Goal: Information Seeking & Learning: Learn about a topic

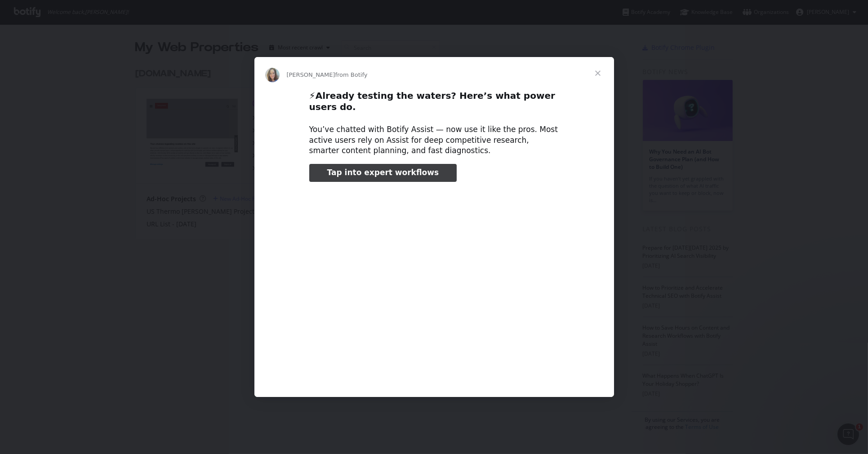
type input "662967"
click at [594, 77] on span "Close" at bounding box center [598, 73] width 32 height 32
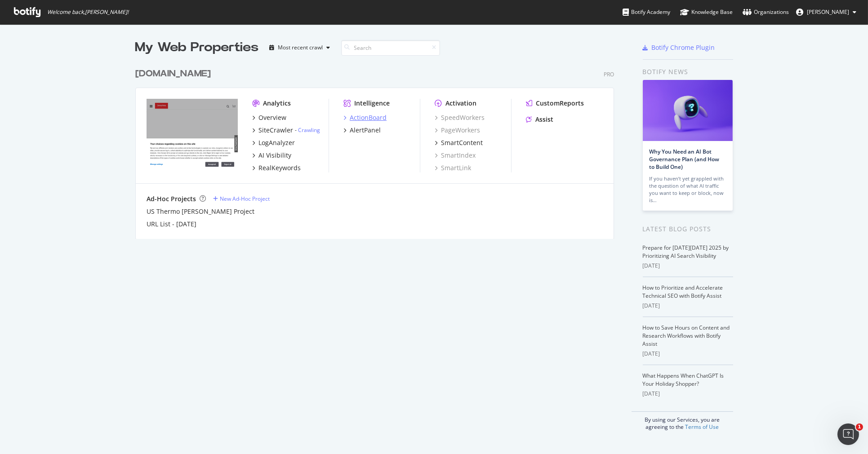
click at [352, 115] on div "ActionBoard" at bounding box center [368, 117] width 37 height 9
click at [360, 126] on div "AlertPanel" at bounding box center [365, 130] width 31 height 9
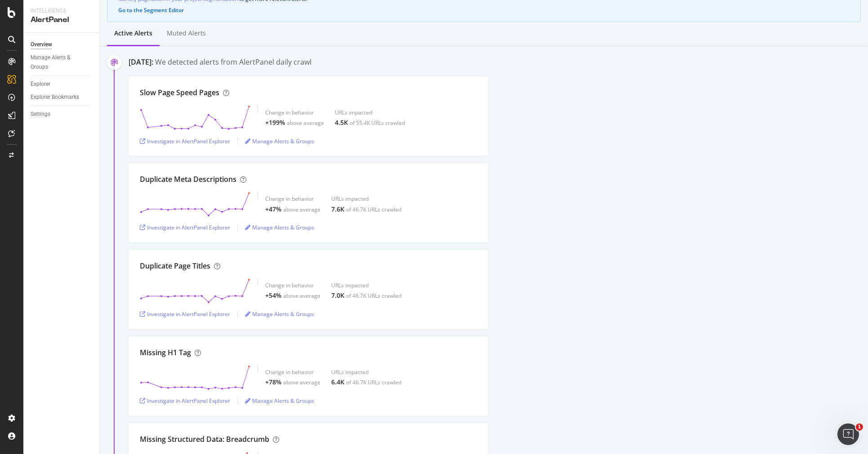
scroll to position [150, 0]
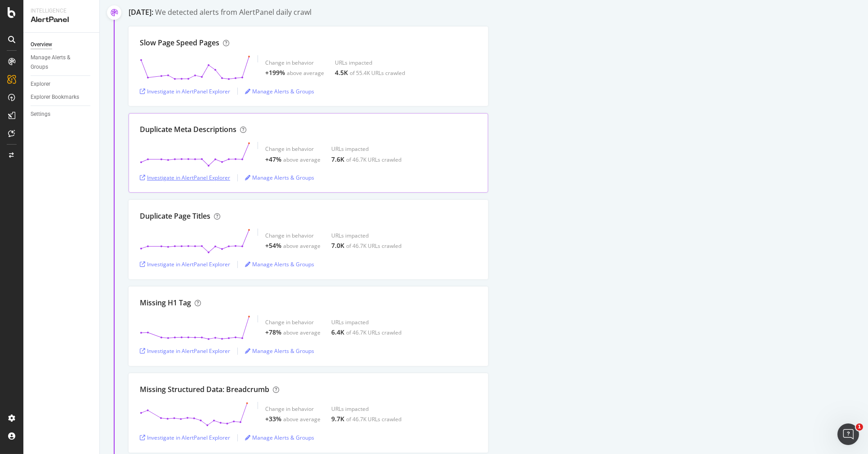
click at [206, 177] on div "Investigate in AlertPanel Explorer" at bounding box center [185, 178] width 90 height 8
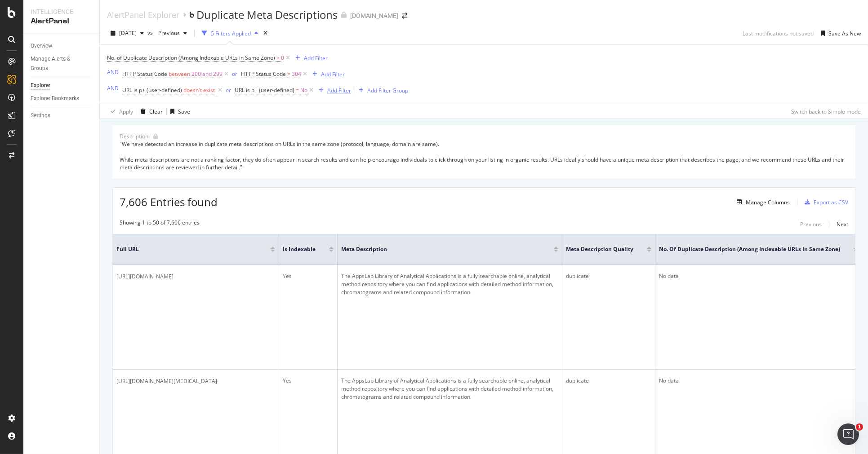
click at [339, 91] on div "Add Filter" at bounding box center [339, 91] width 24 height 8
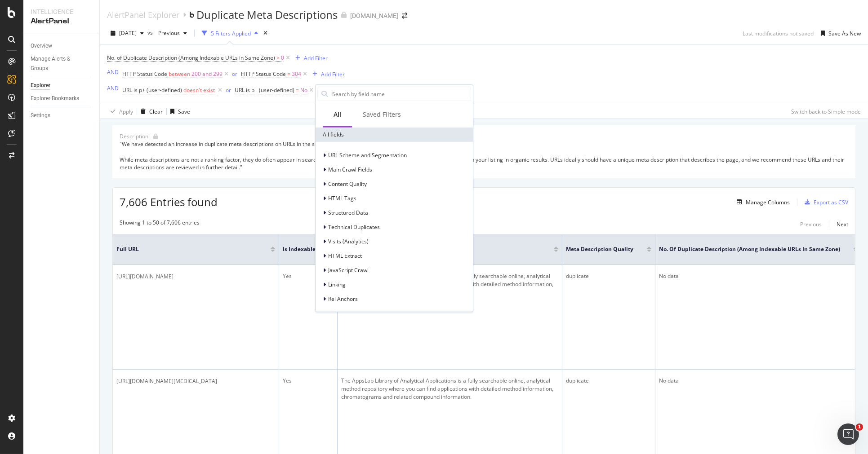
click at [570, 80] on div "No. of Duplicate Description (Among Indexable URLs in Same Zone) > 0 Add Filter…" at bounding box center [484, 74] width 754 height 59
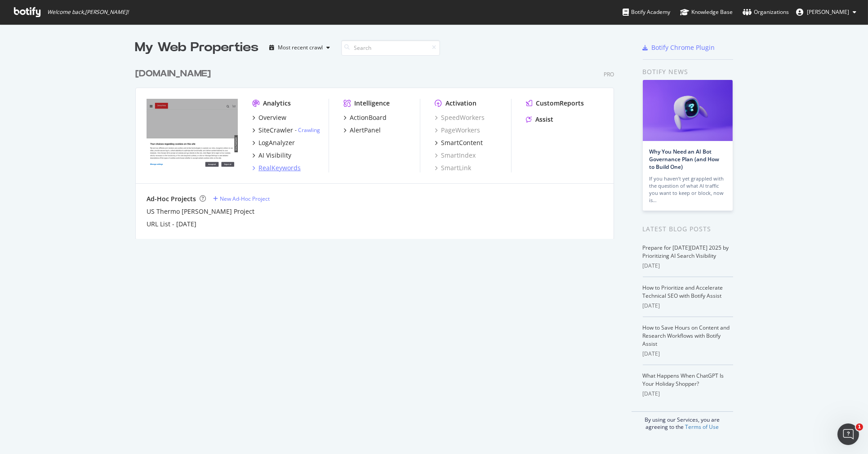
click at [276, 166] on div "RealKeywords" at bounding box center [279, 168] width 42 height 9
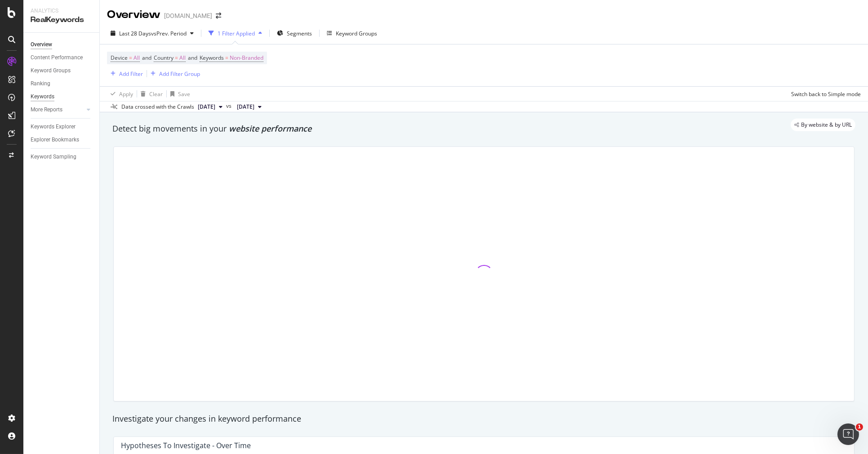
click at [38, 97] on div "Keywords" at bounding box center [43, 96] width 24 height 9
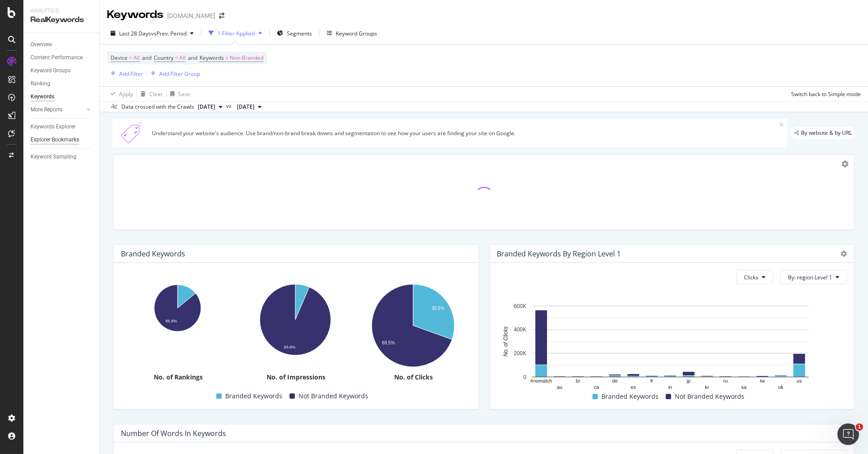
click at [52, 138] on div "Explorer Bookmarks" at bounding box center [55, 139] width 49 height 9
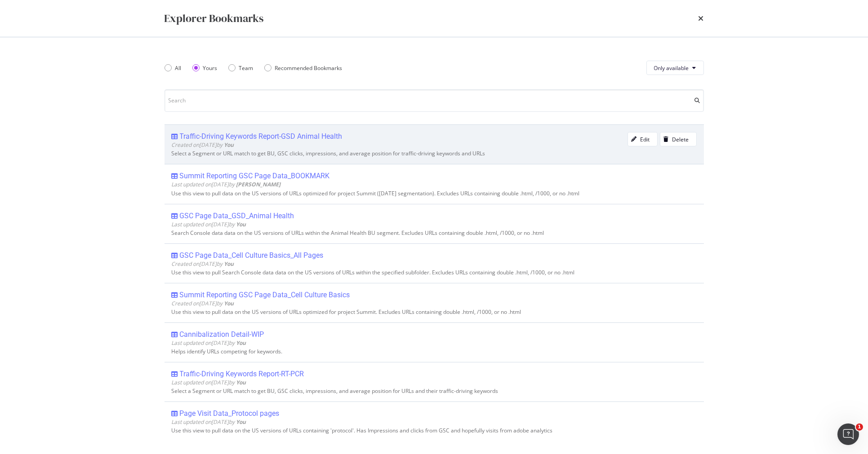
click at [210, 134] on div "Traffic-Driving Keywords Report-GSD Animal Health" at bounding box center [261, 136] width 163 height 9
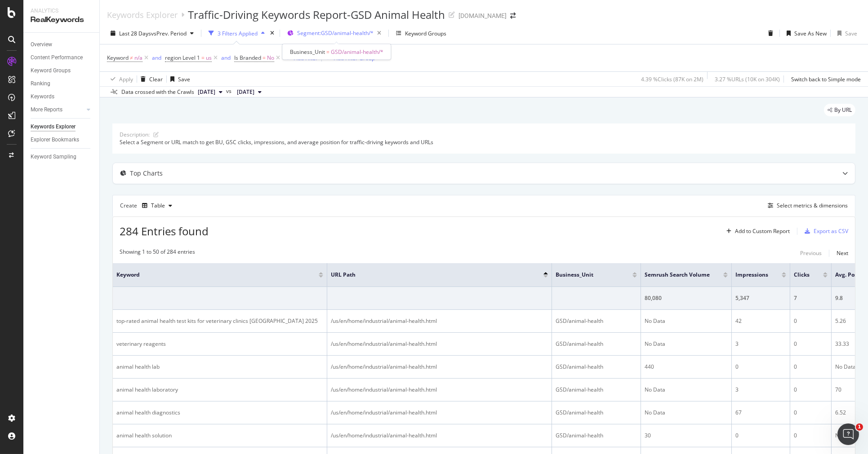
click at [334, 31] on span "Segment: GSD/animal-health/*" at bounding box center [335, 33] width 76 height 8
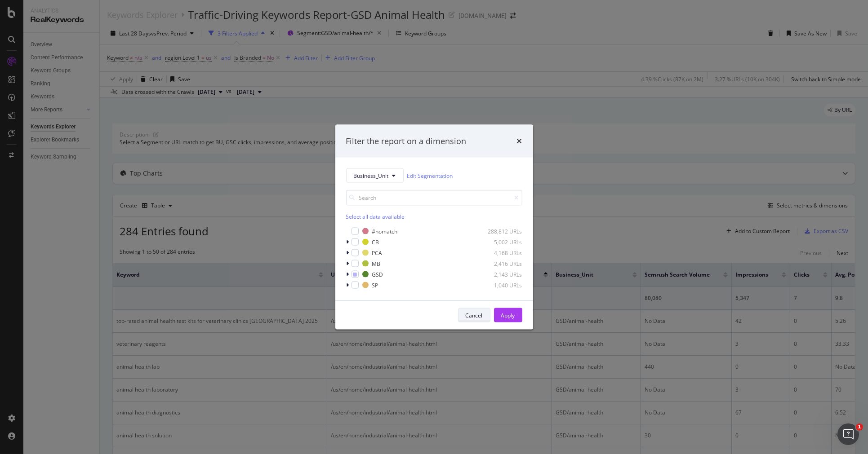
click at [471, 313] on div "Cancel" at bounding box center [474, 316] width 17 height 8
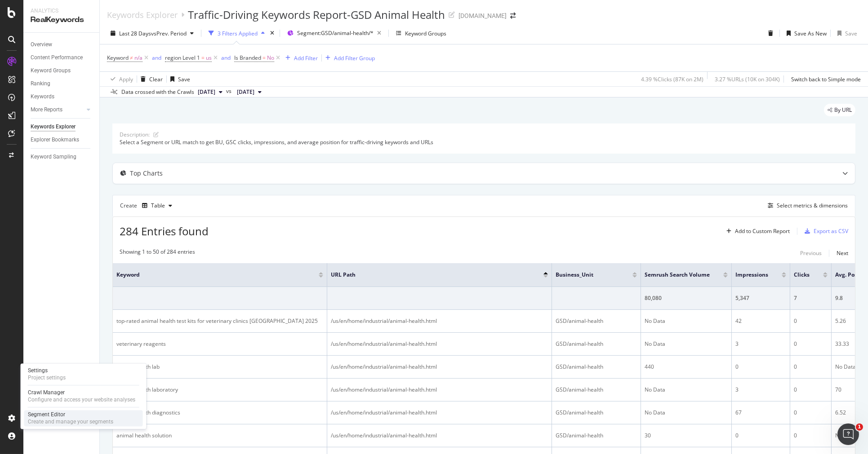
click at [51, 420] on div "Create and manage your segments" at bounding box center [70, 422] width 85 height 7
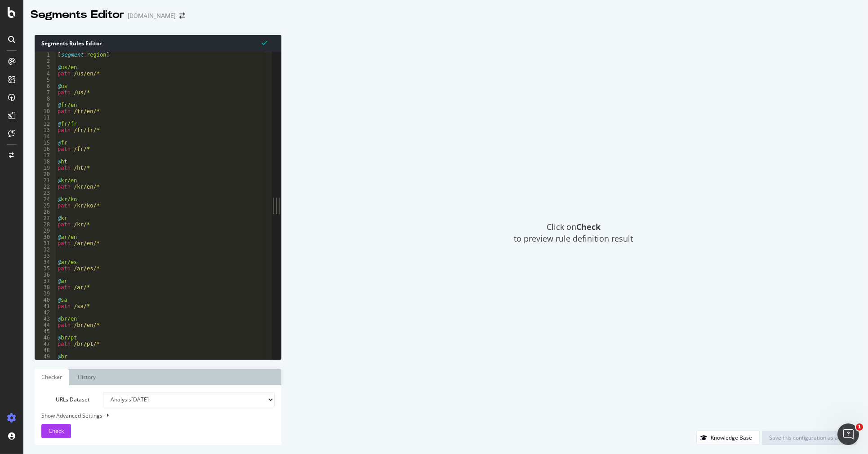
type textarea "[segment:region]"
click at [169, 55] on div "[ segment : region ] @ us/en path /us/en/* @ us path /us/* @ fr/en path /fr/en/…" at bounding box center [532, 208] width 952 height 313
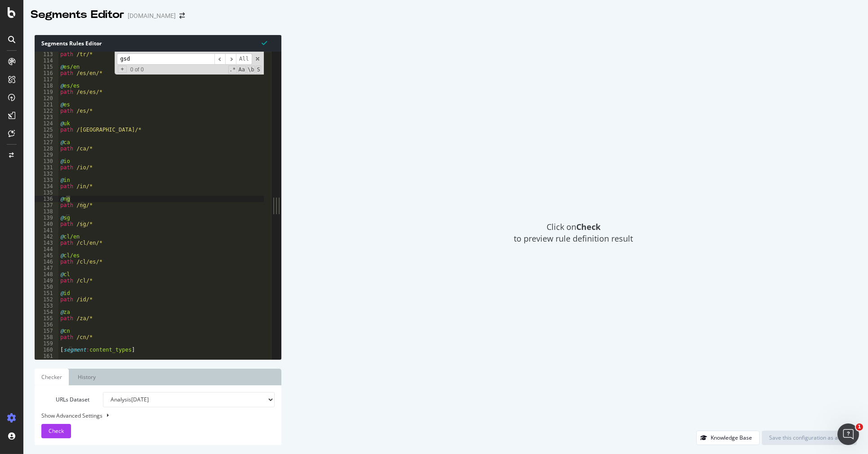
scroll to position [2314, 0]
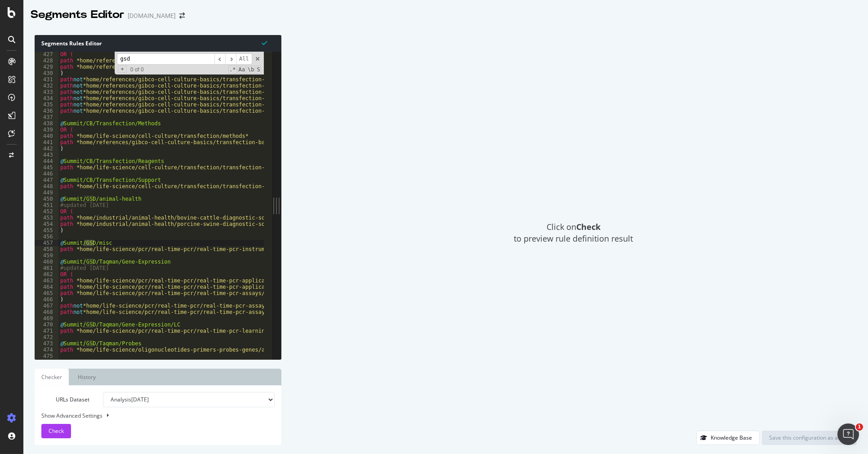
click at [179, 58] on input "gsd" at bounding box center [166, 58] width 98 height 11
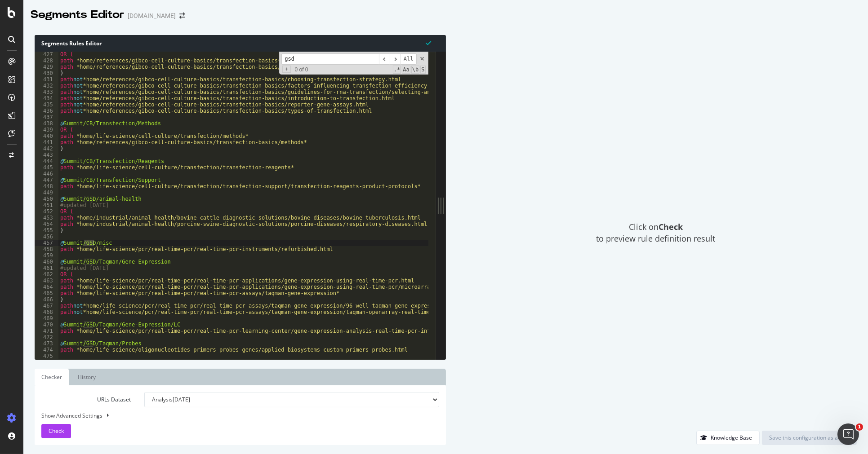
drag, startPoint x: 447, startPoint y: 200, endPoint x: 471, endPoint y: 200, distance: 23.8
click at [471, 200] on div "Segments Rules Editor [segment:region] 427 428 429 430 431 432 433 434 435 436 …" at bounding box center [445, 240] width 845 height 428
click at [396, 58] on span "​" at bounding box center [395, 58] width 11 height 11
click at [354, 237] on div "OR ( path *home/references/gibco-cell-culture-basics/transfection-basics* path …" at bounding box center [534, 207] width 952 height 313
click at [132, 66] on div "OR ( path *home/references/gibco-cell-culture-basics/transfection-basics* path …" at bounding box center [534, 207] width 952 height 313
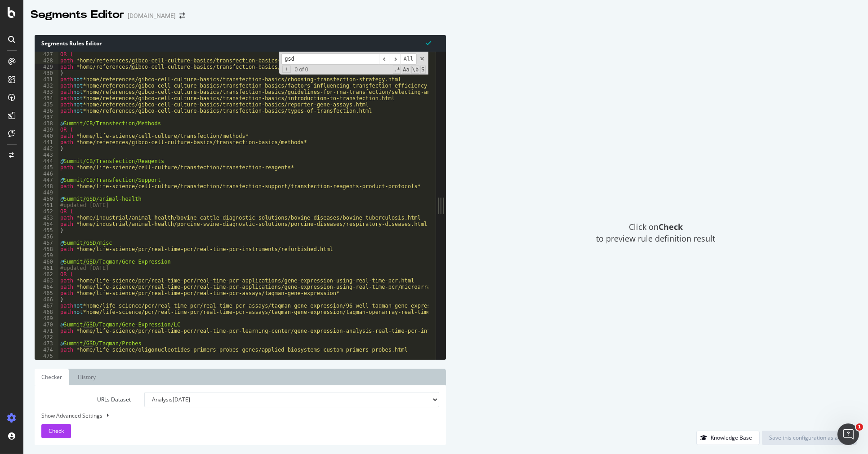
drag, startPoint x: 312, startPoint y: 62, endPoint x: 269, endPoint y: 53, distance: 43.6
click at [269, 53] on div "OR ( path *home/references/gibco-cell-culture-basics/transfection-basics* path …" at bounding box center [243, 206] width 370 height 308
type input "GSD"
click at [331, 145] on div "OR ( path *home/references/gibco-cell-culture-basics/transfection-basics* path …" at bounding box center [534, 207] width 952 height 313
click at [114, 198] on div "OR ( path *home/references/gibco-cell-culture-basics/transfection-basics* path …" at bounding box center [534, 207] width 952 height 313
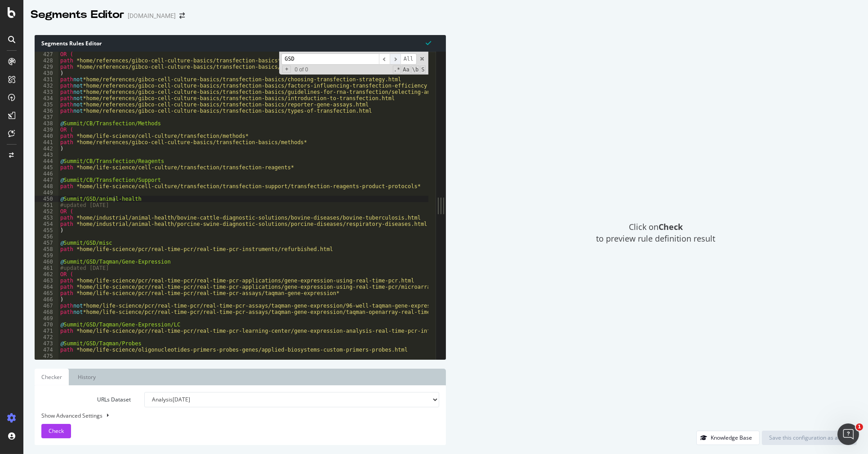
click at [396, 58] on span "​" at bounding box center [395, 58] width 11 height 11
click at [379, 135] on div "OR ( path *home/references/gibco-cell-culture-basics/transfection-basics* path …" at bounding box center [534, 207] width 952 height 313
click at [396, 60] on span "​" at bounding box center [395, 58] width 11 height 11
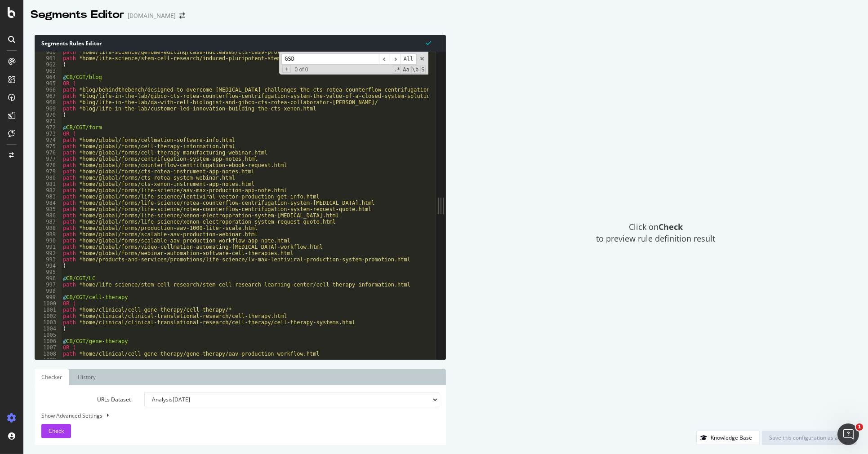
scroll to position [5211, 0]
click at [395, 58] on span "​" at bounding box center [395, 58] width 11 height 11
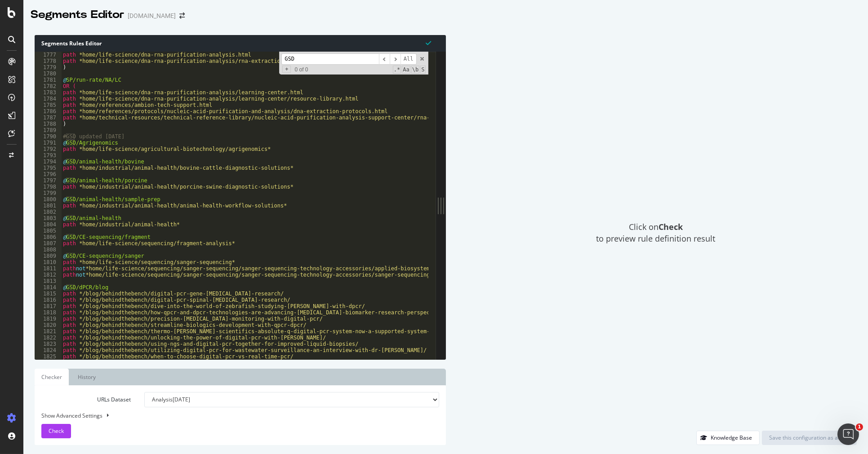
scroll to position [9646, 0]
click at [282, 186] on div "path *home/life-science/dna-rna-purification-analysis.html path *home/life-scie…" at bounding box center [537, 208] width 952 height 313
type textarea "path *home/industrial/animal-health/porcine-swine-diagnostic-solutions*"
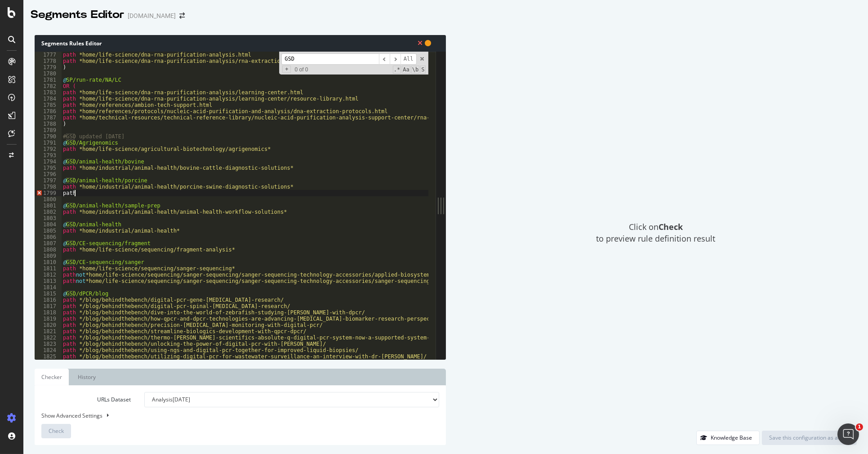
scroll to position [0, 0]
click at [101, 194] on div "path *home/life-science/dna-rna-purification-analysis.html path *home/life-scie…" at bounding box center [537, 208] width 952 height 313
paste textarea "[URL][DOMAIN_NAME]"
drag, startPoint x: 77, startPoint y: 192, endPoint x: 161, endPoint y: 192, distance: 83.6
click at [161, 192] on div "path *home/life-science/dna-rna-purification-analysis.html path *home/life-scie…" at bounding box center [537, 208] width 952 height 313
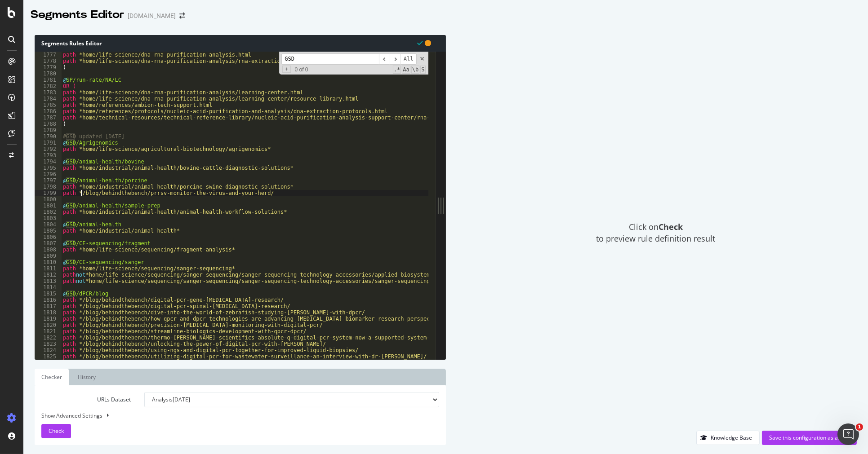
scroll to position [0, 1]
click at [63, 186] on div "path *home/life-science/dna-rna-purification-analysis.html path *home/life-scie…" at bounding box center [537, 208] width 952 height 313
type textarea "path *home/industrial/animal-health/porcine-swine-diagnostic-solutions*"
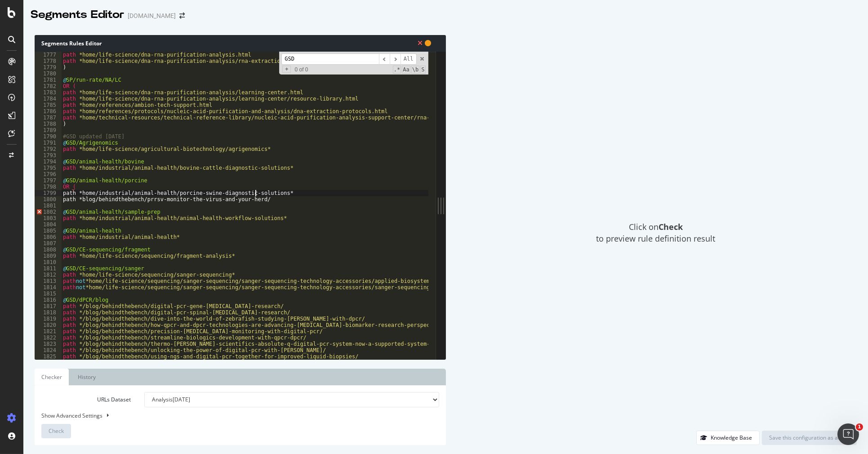
click at [255, 196] on div "path *home/life-science/dna-rna-purification-analysis.html path *home/life-scie…" at bounding box center [537, 208] width 952 height 313
type textarea "path *blog/behindthebench/prrsv-monitor-the-virus-and-your-herd/"
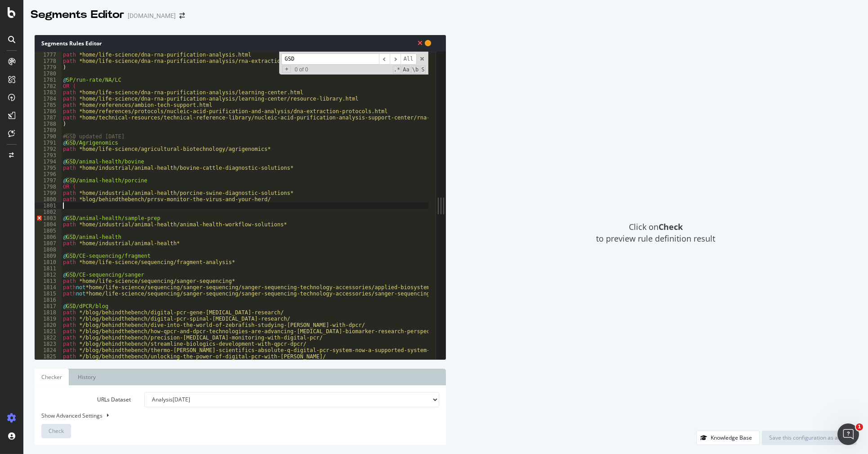
type textarea ")"
click at [368, 230] on div "path *home/life-science/dna-rna-purification-analysis.html path *home/life-scie…" at bounding box center [537, 208] width 952 height 313
click at [104, 415] on button at bounding box center [107, 416] width 7 height 10
select select "5000"
select select "100"
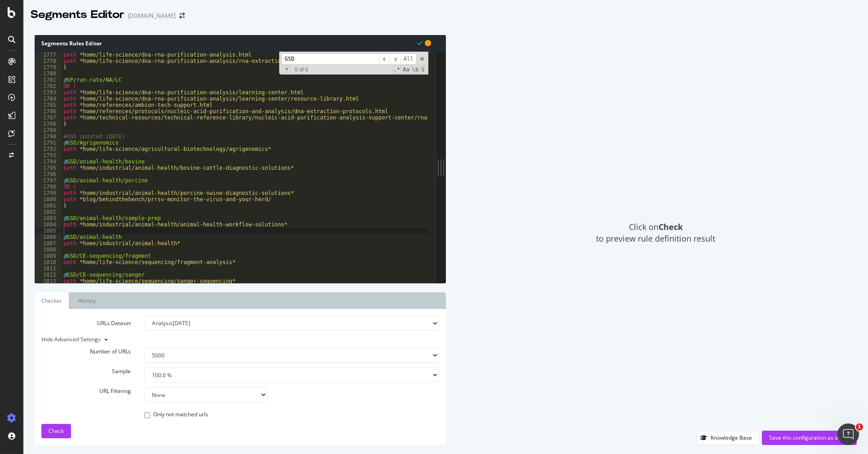
click at [169, 396] on select "None Equal to Not equal to Starts with Doesn't start with Ends with Doesn't end…" at bounding box center [206, 395] width 124 height 15
select select "contains"
click at [144, 388] on select "None Equal to Not equal to Starts with Doesn't start with Ends with Doesn't end…" at bounding box center [206, 395] width 124 height 15
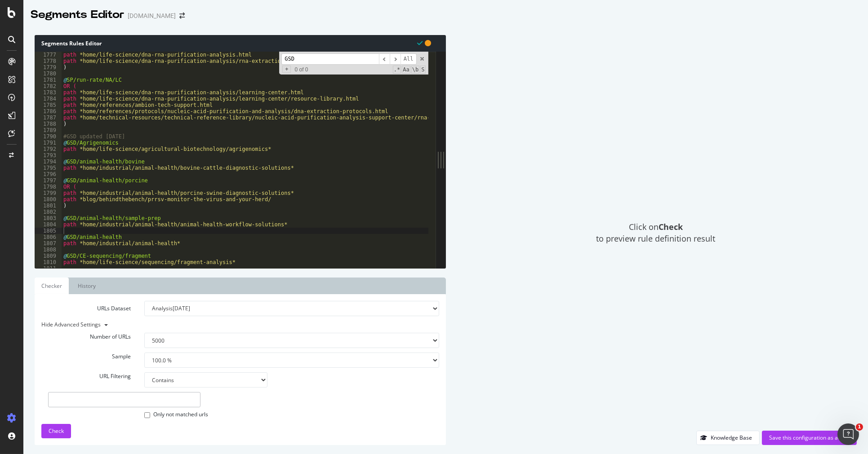
scroll to position [9636, 0]
click at [135, 399] on input "text" at bounding box center [124, 399] width 152 height 15
type input "prrsv"
click at [53, 430] on span "Check" at bounding box center [56, 432] width 15 height 8
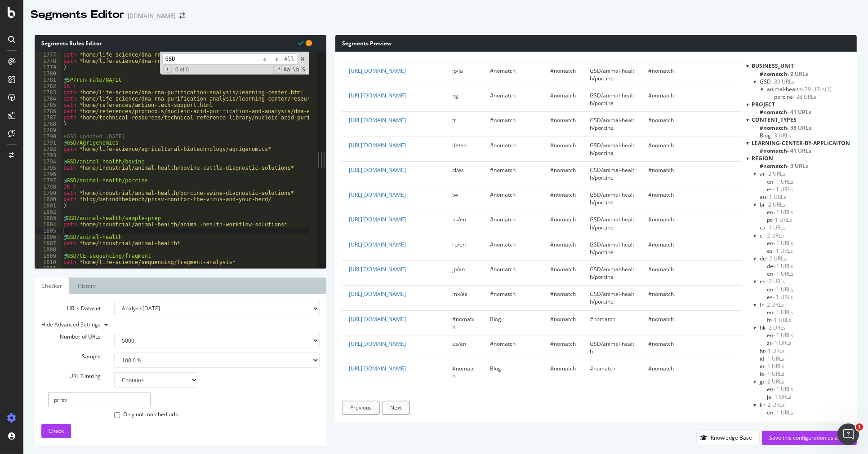
scroll to position [1620, 0]
click at [374, 365] on link "[URL][DOMAIN_NAME]" at bounding box center [377, 369] width 57 height 8
click at [780, 437] on div "Save this configuration as active" at bounding box center [809, 438] width 80 height 8
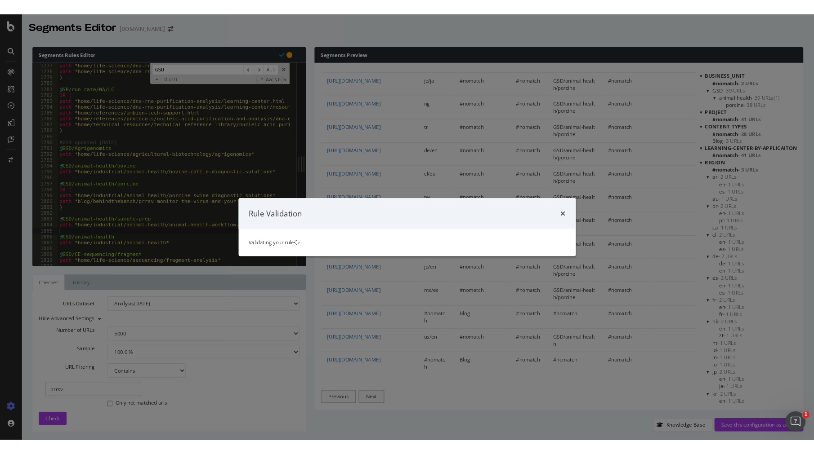
scroll to position [0, 0]
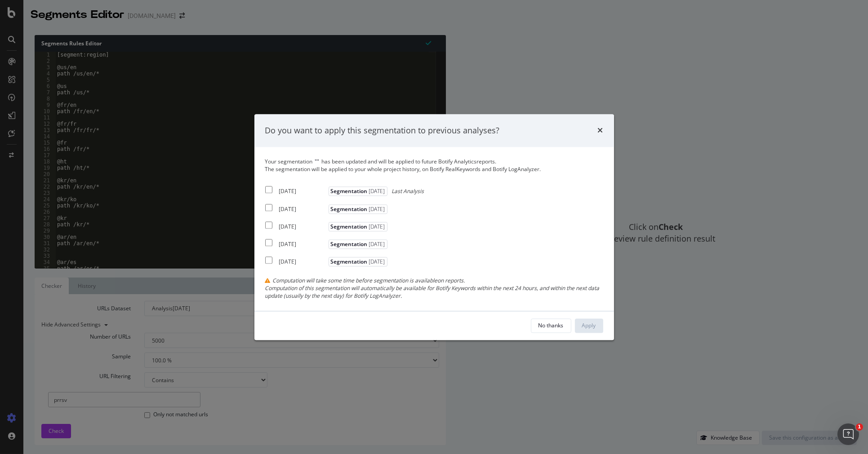
click at [268, 189] on input "modal" at bounding box center [268, 190] width 7 height 7
click at [268, 191] on input "modal" at bounding box center [268, 190] width 7 height 7
checkbox input "false"
click at [546, 325] on div "No thanks" at bounding box center [551, 326] width 25 height 8
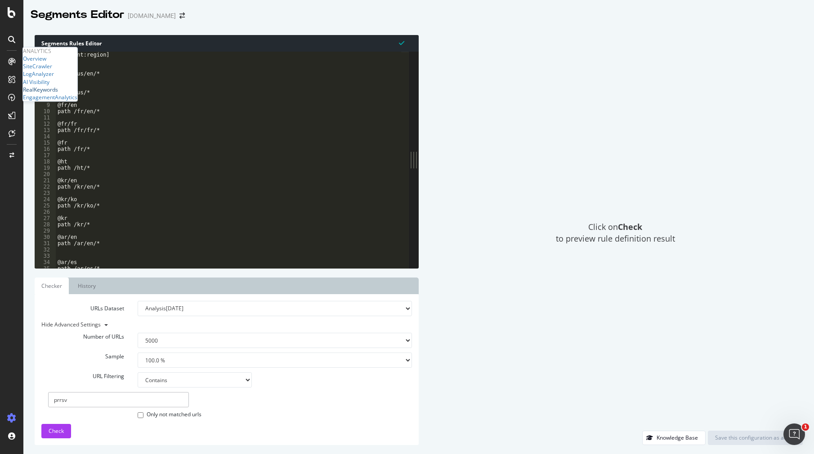
click at [58, 94] on div "RealKeywords" at bounding box center [40, 90] width 35 height 8
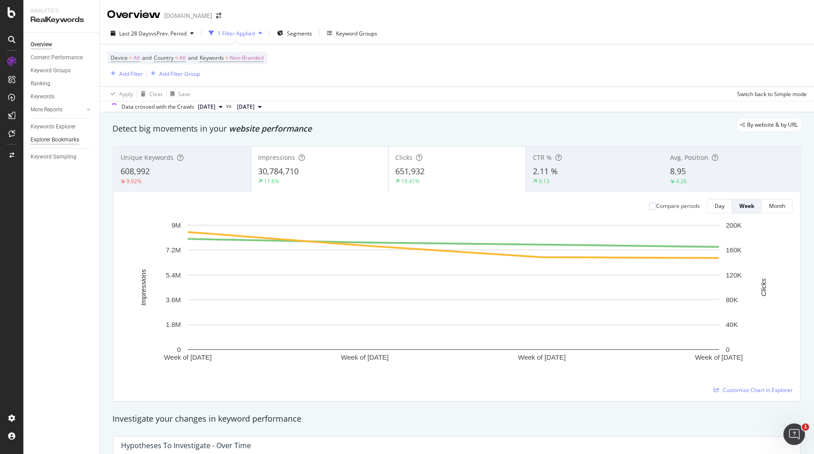
click at [43, 141] on div "Explorer Bookmarks" at bounding box center [55, 139] width 49 height 9
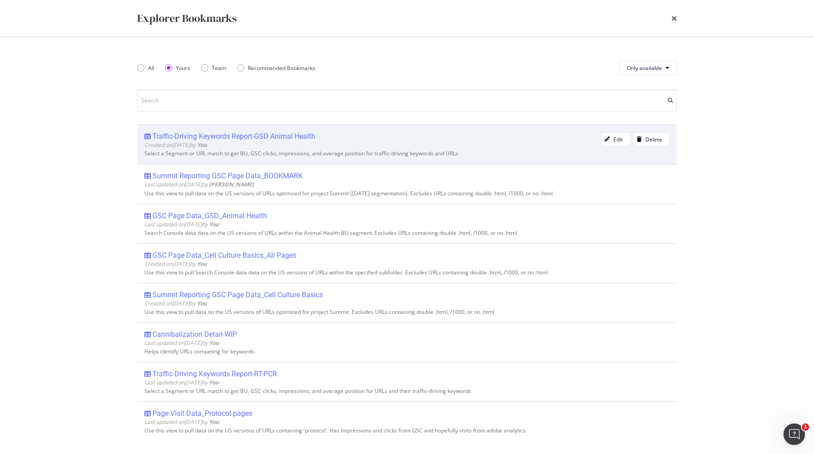
click at [261, 138] on div "Traffic-Driving Keywords Report-GSD Animal Health" at bounding box center [233, 136] width 163 height 9
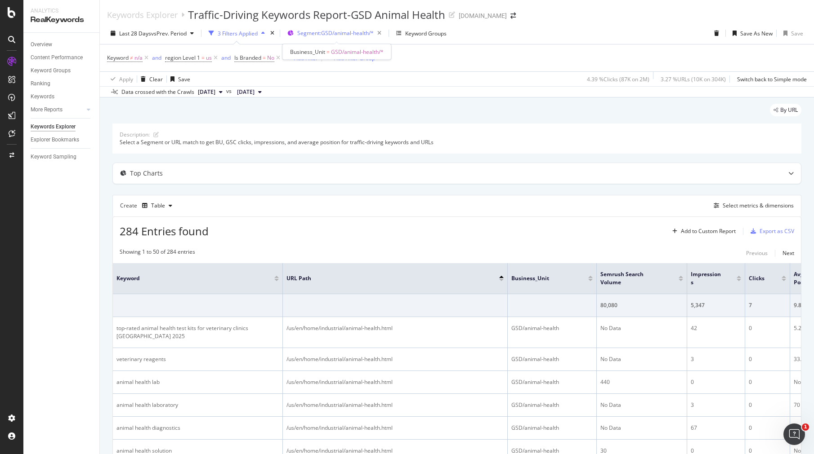
click at [359, 33] on span "Segment: GSD/animal-health/*" at bounding box center [335, 33] width 76 height 8
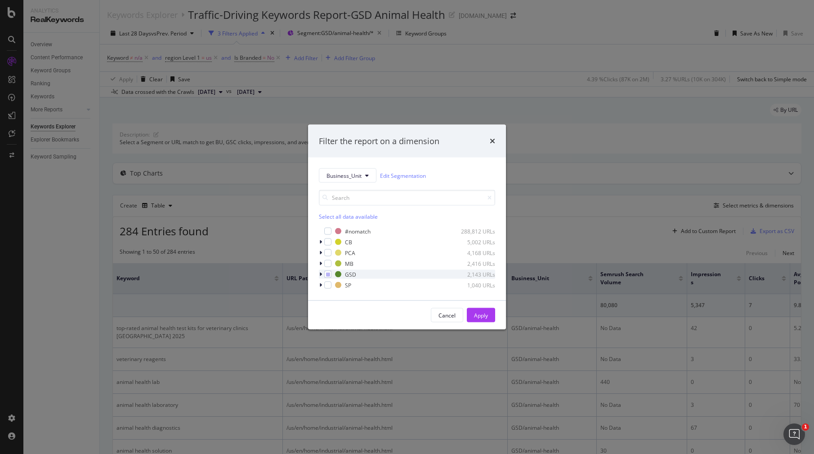
click at [320, 273] on icon "modal" at bounding box center [320, 274] width 3 height 5
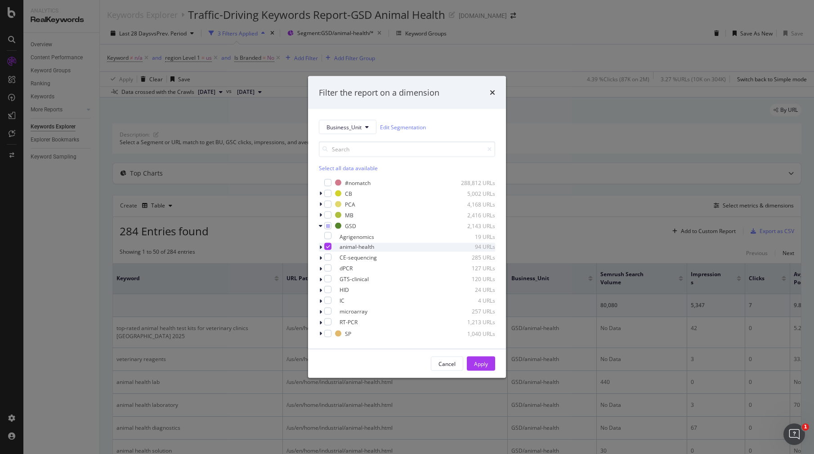
click at [322, 247] on icon "modal" at bounding box center [320, 247] width 3 height 5
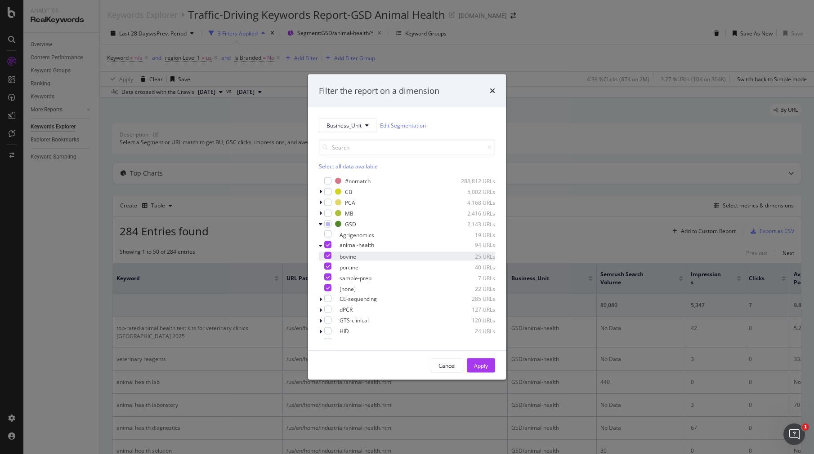
click at [330, 257] on icon "modal" at bounding box center [328, 256] width 4 height 4
click at [330, 276] on icon "modal" at bounding box center [328, 277] width 4 height 4
drag, startPoint x: 340, startPoint y: 286, endPoint x: 370, endPoint y: 288, distance: 29.7
click at [331, 286] on div "modal" at bounding box center [327, 288] width 7 height 7
click at [476, 363] on div "Apply" at bounding box center [481, 366] width 14 height 8
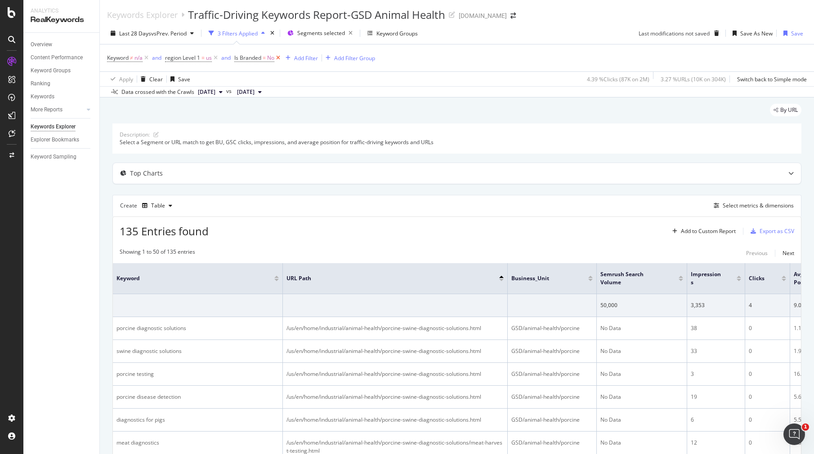
click at [280, 58] on icon at bounding box center [278, 57] width 8 height 9
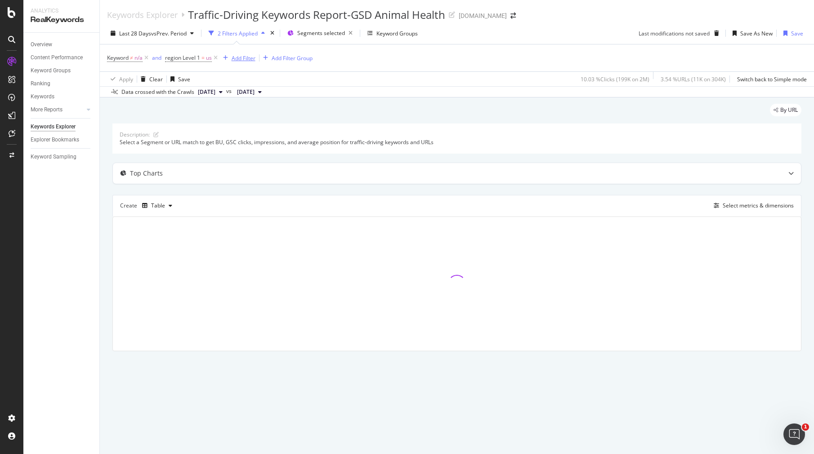
click at [241, 57] on div "Add Filter" at bounding box center [244, 58] width 24 height 8
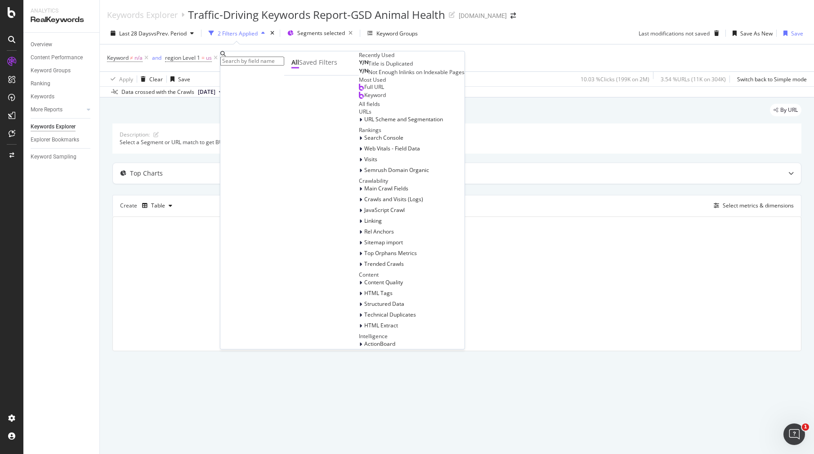
click at [438, 47] on div "Keyword ≠ n/a and region Level 1 = us Add Filter Add Filter Group" at bounding box center [456, 58] width 699 height 27
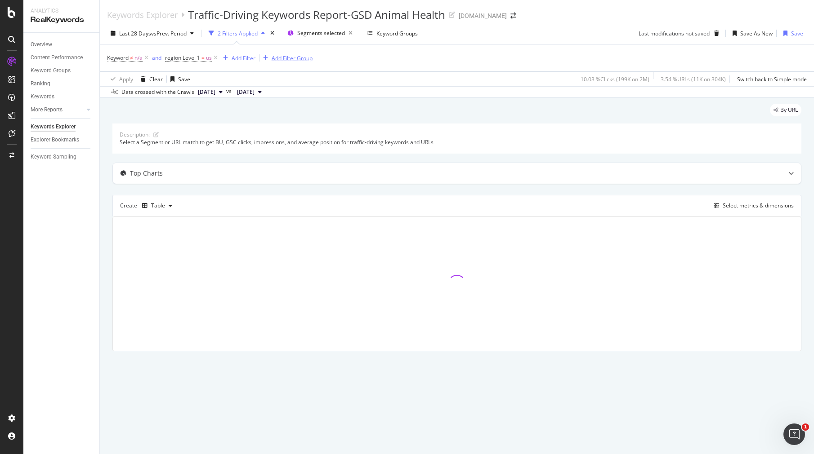
click at [295, 60] on div "Add Filter Group" at bounding box center [292, 58] width 41 height 8
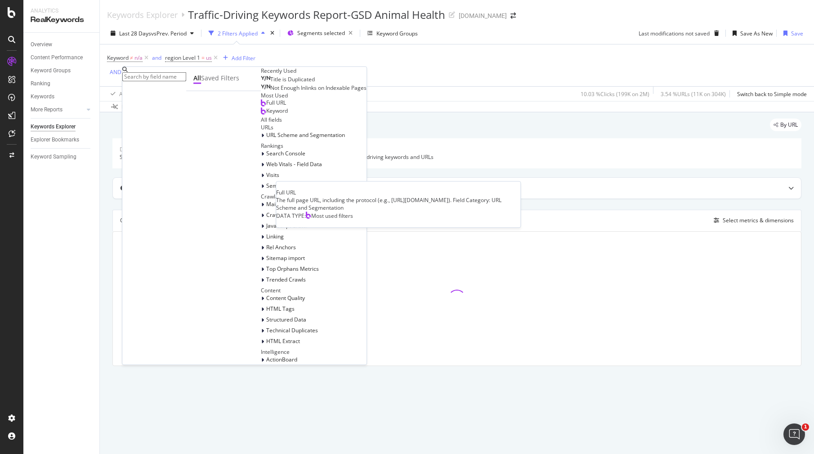
click at [266, 107] on span "Full URL" at bounding box center [276, 103] width 20 height 8
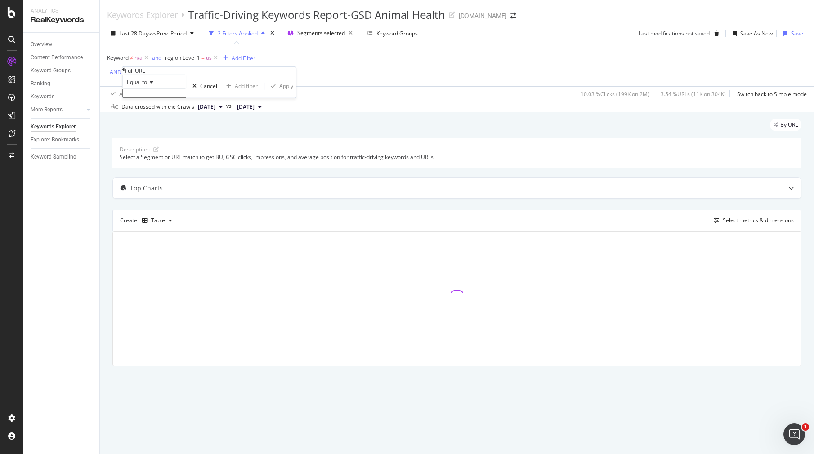
click at [153, 85] on icon at bounding box center [150, 82] width 6 height 5
click at [147, 155] on span "Contains" at bounding box center [136, 151] width 22 height 8
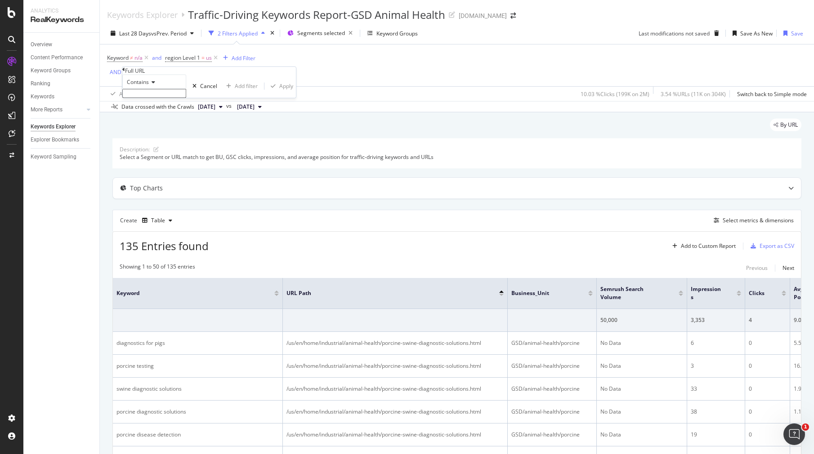
click at [161, 98] on input "text" at bounding box center [154, 93] width 64 height 9
type input "prrs"
click at [279, 93] on div "Apply" at bounding box center [286, 89] width 14 height 8
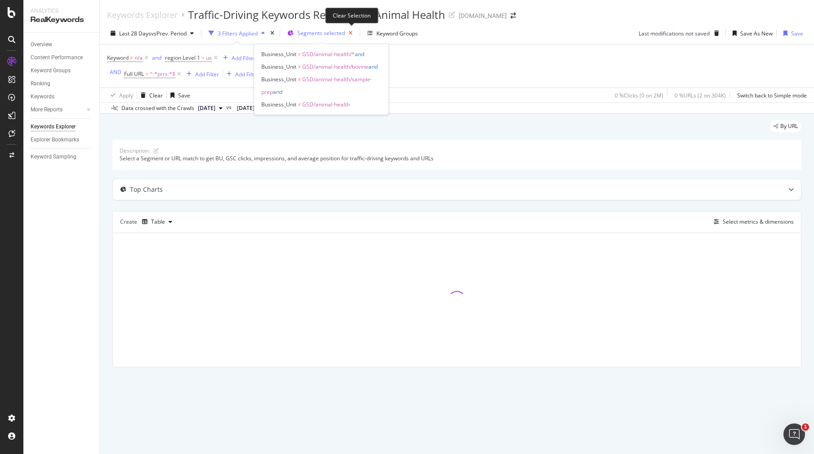
click at [351, 32] on icon "button" at bounding box center [350, 33] width 11 height 13
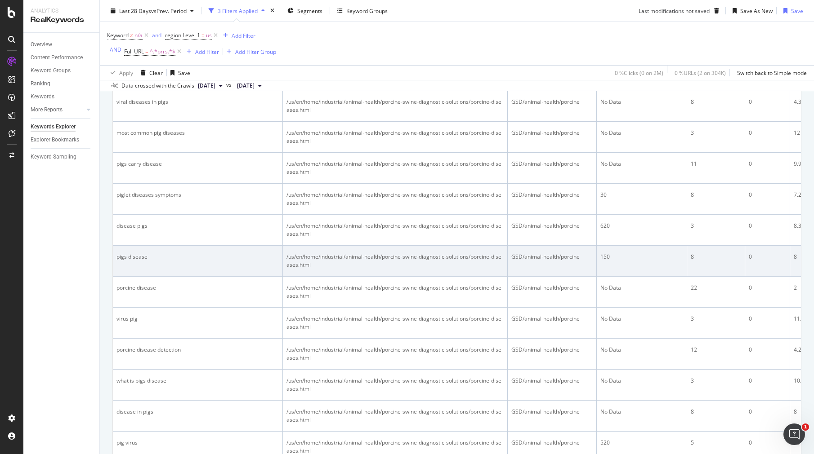
scroll to position [186, 0]
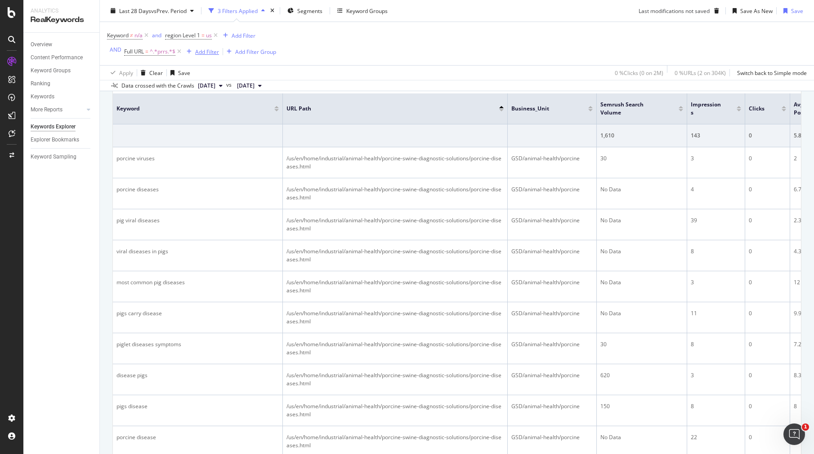
click at [189, 51] on div "button" at bounding box center [189, 51] width 12 height 5
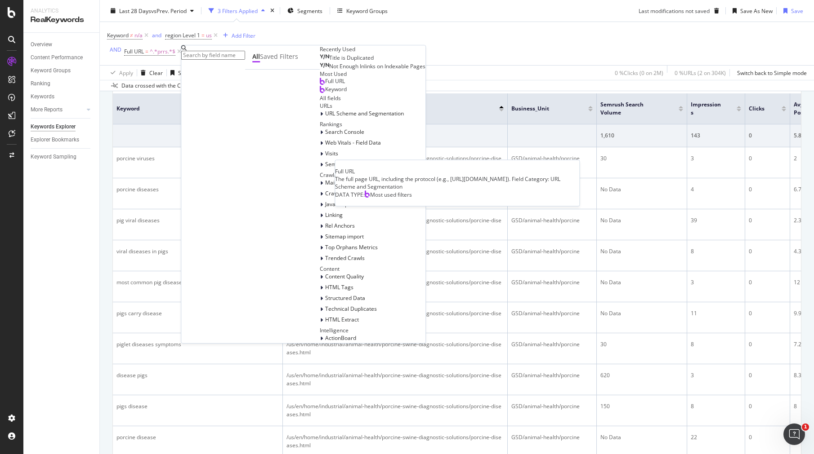
click at [325, 85] on span "Full URL" at bounding box center [335, 81] width 20 height 8
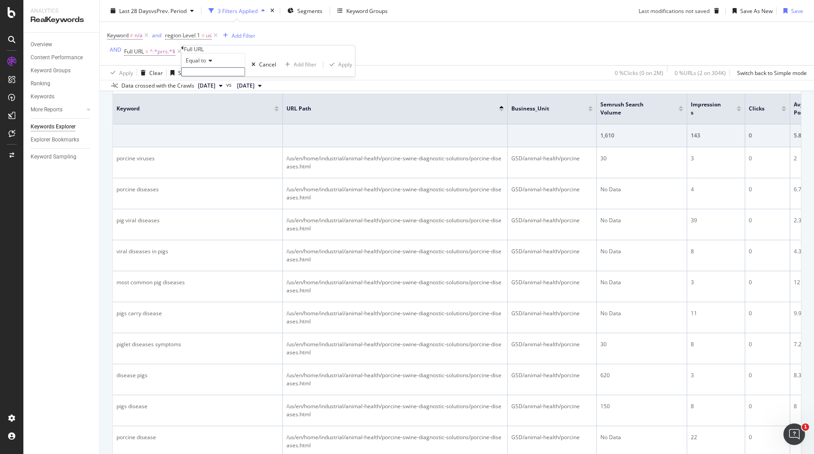
click at [212, 63] on icon at bounding box center [209, 60] width 6 height 5
click at [200, 133] on span "Contains" at bounding box center [195, 129] width 22 height 8
click at [207, 76] on input "text" at bounding box center [213, 71] width 64 height 9
type input "porcine"
click at [338, 71] on div "Apply" at bounding box center [345, 67] width 14 height 8
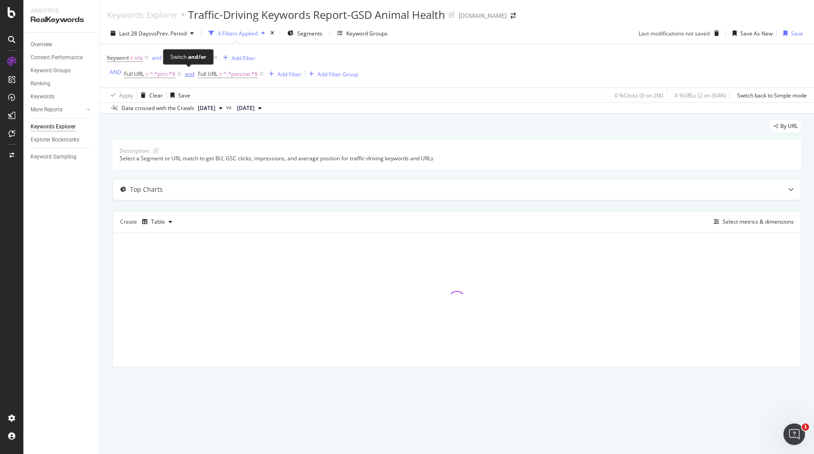
click at [188, 76] on div "and" at bounding box center [189, 74] width 9 height 8
click at [192, 60] on span "region Level 1" at bounding box center [182, 58] width 35 height 8
click at [279, 83] on div "Add filter" at bounding box center [290, 79] width 23 height 8
click at [468, 61] on div "Keyword ≠ n/a and region Level 1 = us Add Filter AND Full URL = ^.*prrs.*$ or F…" at bounding box center [456, 66] width 699 height 43
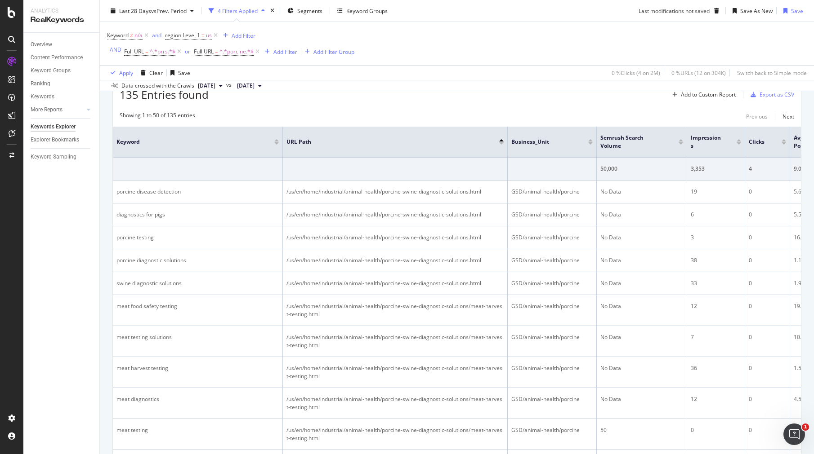
scroll to position [53, 0]
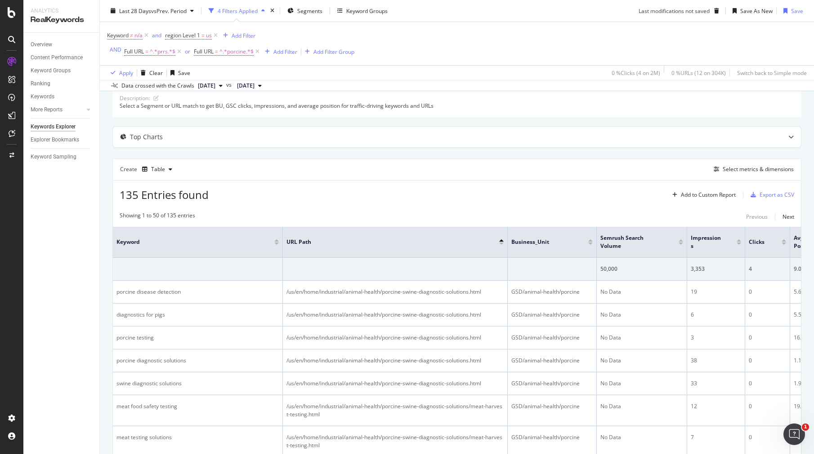
click at [739, 242] on div at bounding box center [738, 241] width 4 height 2
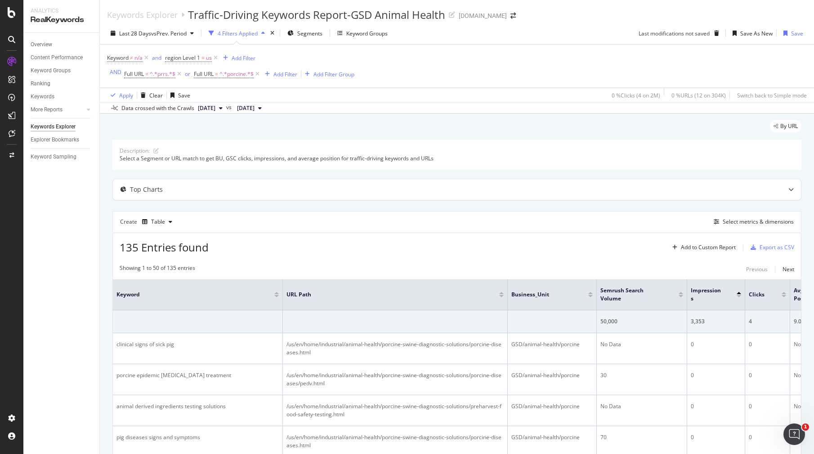
click at [738, 298] on div at bounding box center [738, 296] width 4 height 2
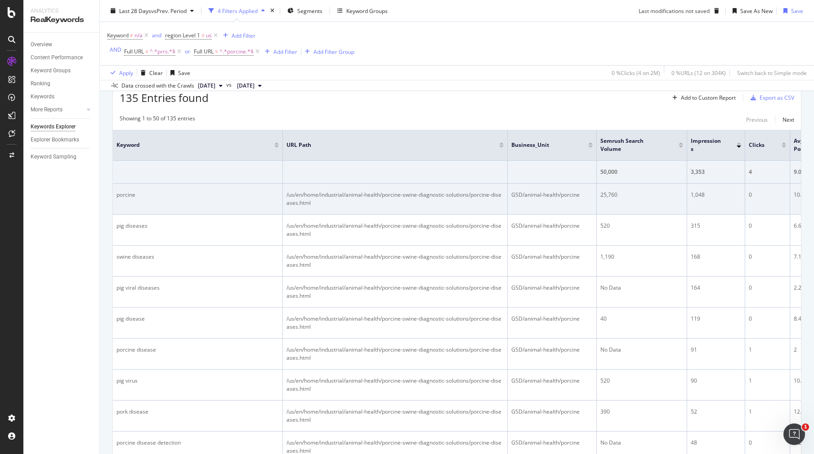
scroll to position [50, 0]
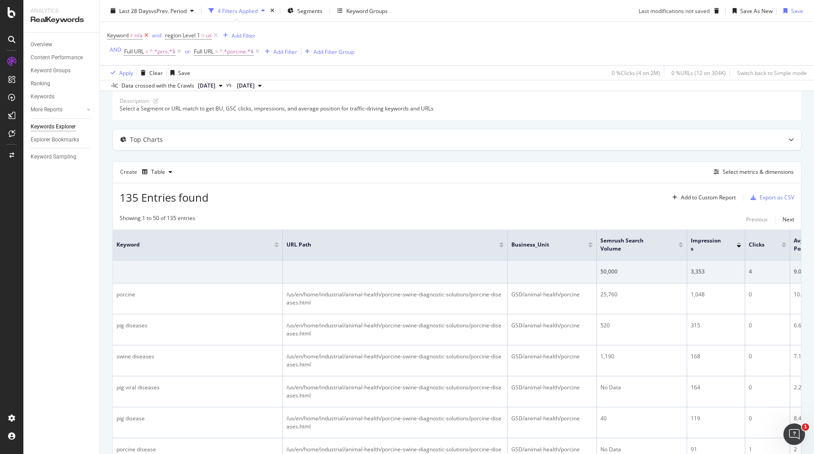
click at [146, 35] on icon at bounding box center [147, 35] width 8 height 9
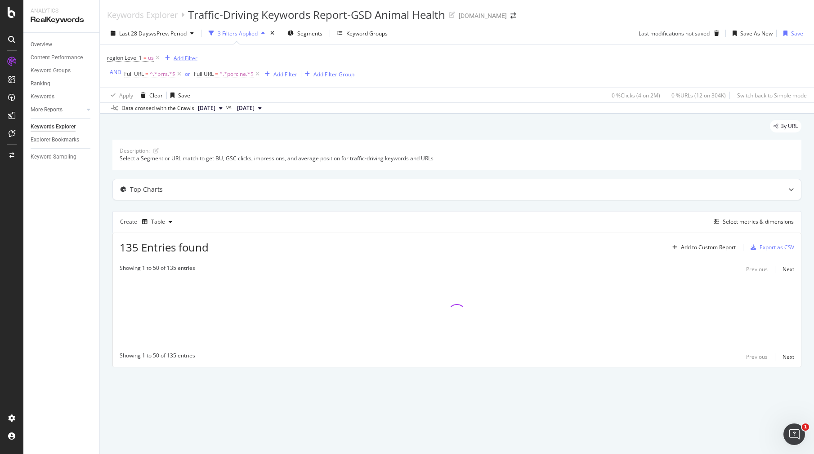
click at [181, 58] on div "Add Filter" at bounding box center [186, 58] width 24 height 8
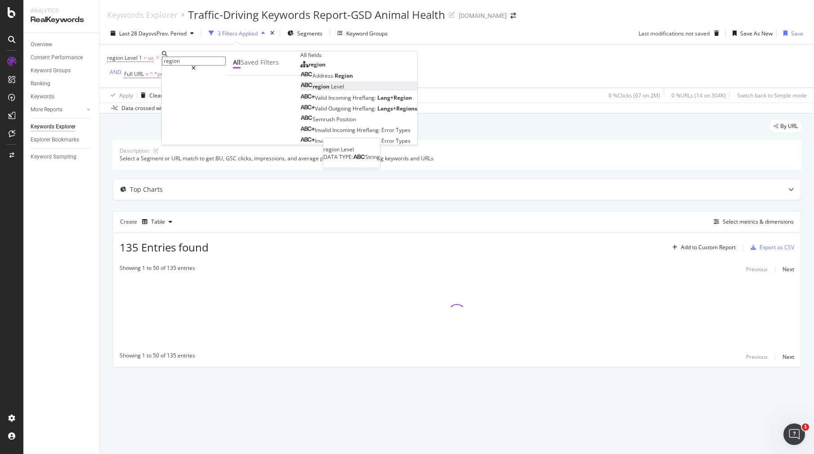
type input "region"
click at [300, 91] on div "region Level" at bounding box center [322, 87] width 44 height 8
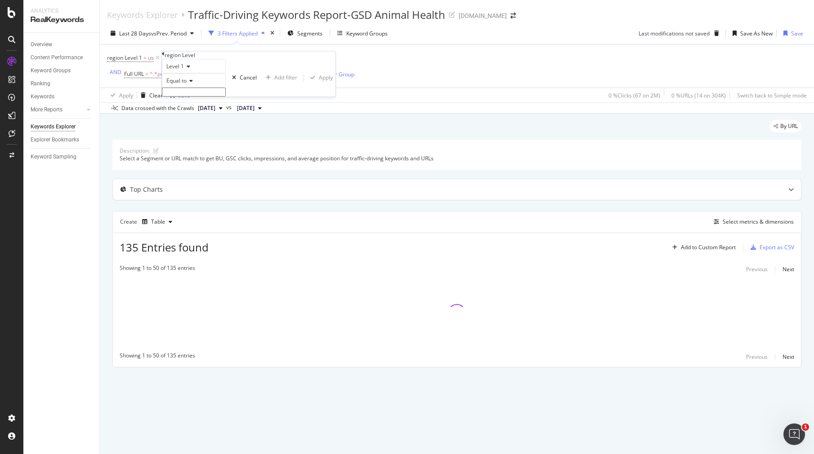
click at [193, 84] on icon at bounding box center [190, 80] width 6 height 5
click at [184, 96] on span "Equal to" at bounding box center [175, 93] width 20 height 8
click at [226, 97] on input "text" at bounding box center [194, 92] width 64 height 9
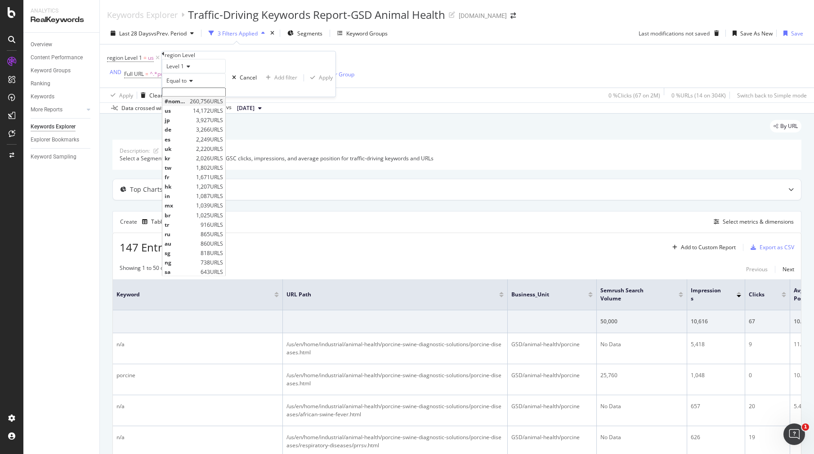
click at [187, 105] on span "#nomatch" at bounding box center [176, 102] width 23 height 8
type input "#nomatch"
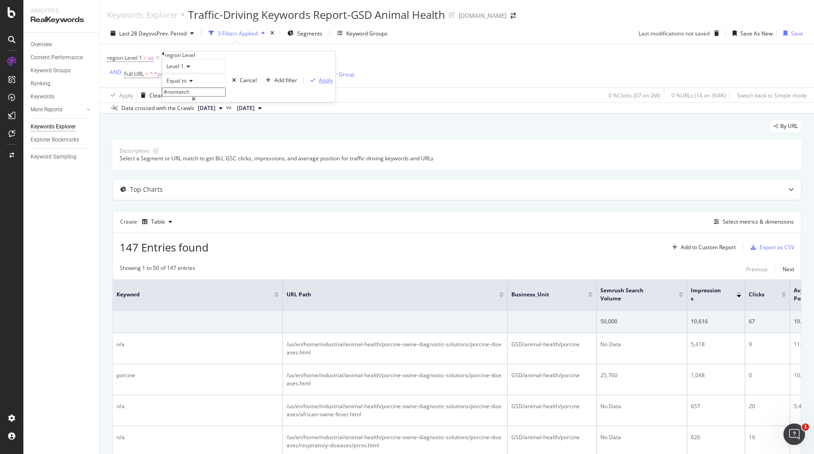
click at [319, 85] on div "Apply" at bounding box center [326, 81] width 14 height 8
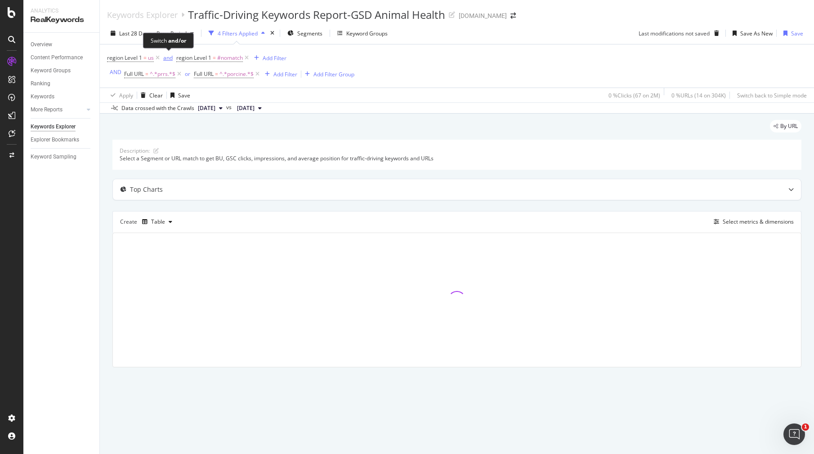
click at [168, 59] on div "and" at bounding box center [167, 58] width 9 height 8
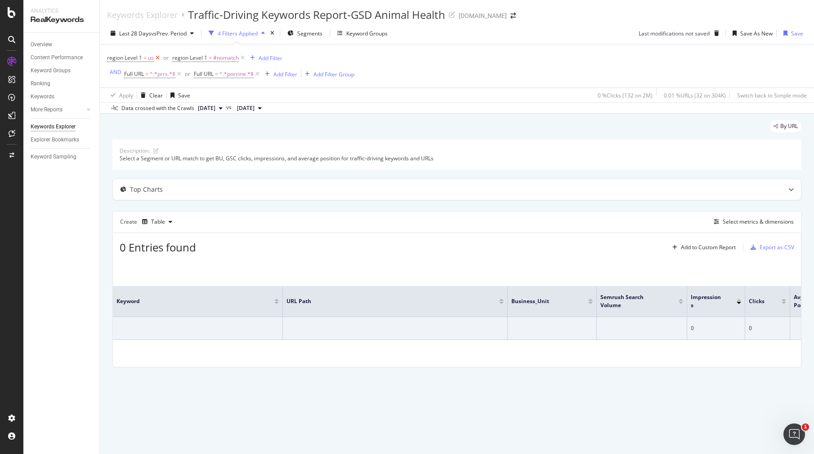
click at [157, 58] on icon at bounding box center [158, 57] width 8 height 9
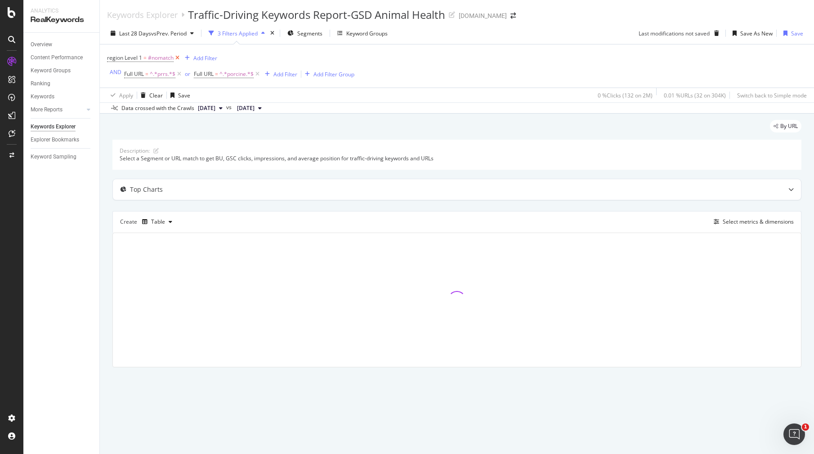
click at [177, 58] on icon at bounding box center [178, 57] width 8 height 9
click at [214, 57] on icon at bounding box center [216, 57] width 8 height 9
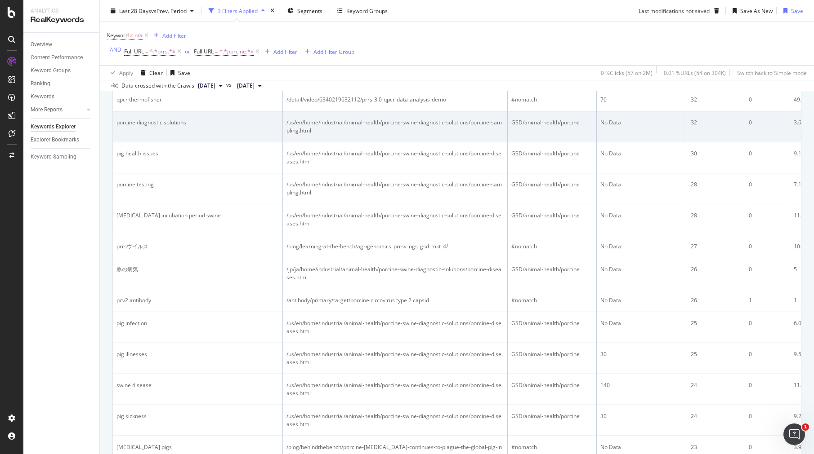
scroll to position [1349, 0]
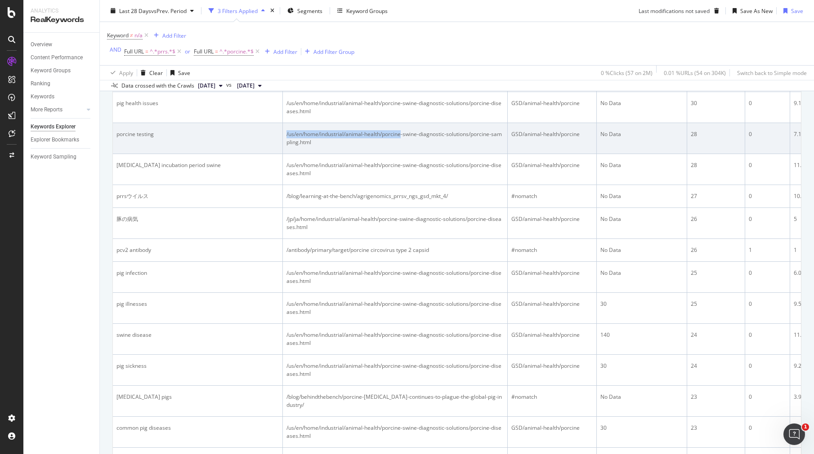
drag, startPoint x: 286, startPoint y: 113, endPoint x: 401, endPoint y: 113, distance: 115.1
click at [401, 130] on div "/us/en/home/industrial/animal-health/porcine-swine-diagnostic-solutions/porcine…" at bounding box center [394, 138] width 217 height 16
copy div "/us/en/home/industrial/animal-health/porcine"
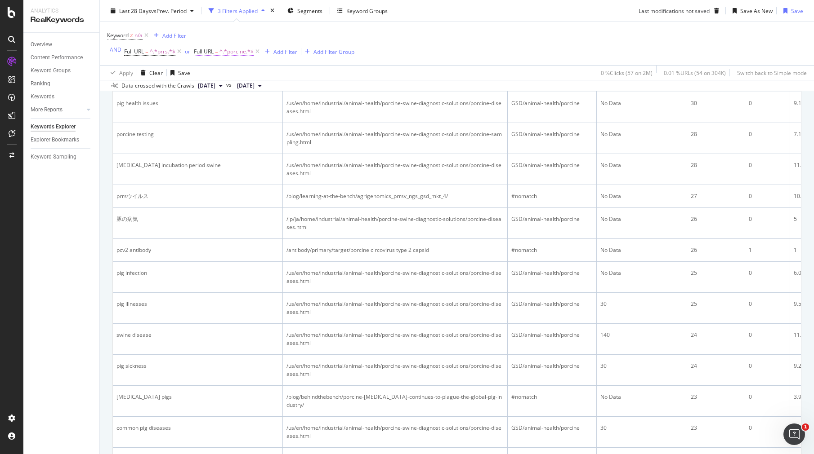
click at [230, 53] on span "^.*porcine.*$" at bounding box center [236, 51] width 34 height 13
paste input "/us/en/home/industrial/animal-health/"
type input "/us/en/home/industrial/animal-health/porcine"
click at [349, 70] on div "Apply" at bounding box center [356, 66] width 14 height 8
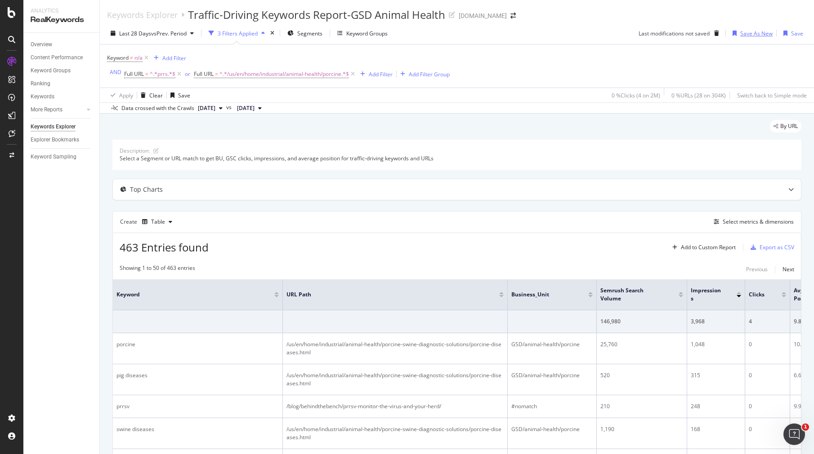
click at [748, 32] on div "Save As New" at bounding box center [756, 34] width 32 height 8
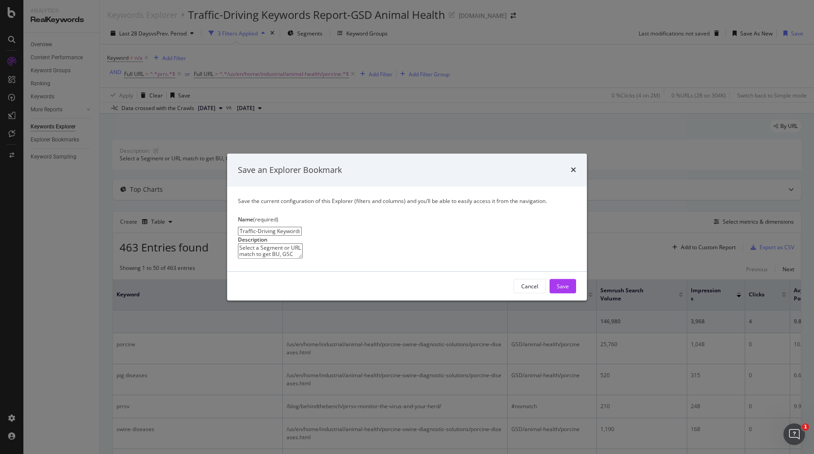
drag, startPoint x: 374, startPoint y: 189, endPoint x: 438, endPoint y: 189, distance: 63.8
click at [302, 227] on input "Traffic-Driving Keywords Report-GSD Animal Health Clone" at bounding box center [270, 231] width 64 height 9
type input "Traffic-Driving Keywords Report-GSD Animal Health PRRS"
drag, startPoint x: 242, startPoint y: 223, endPoint x: 559, endPoint y: 223, distance: 317.4
click at [303, 244] on textarea "Select a Segment or URL match to get BU, GSC clicks, impressions, and average p…" at bounding box center [270, 251] width 65 height 15
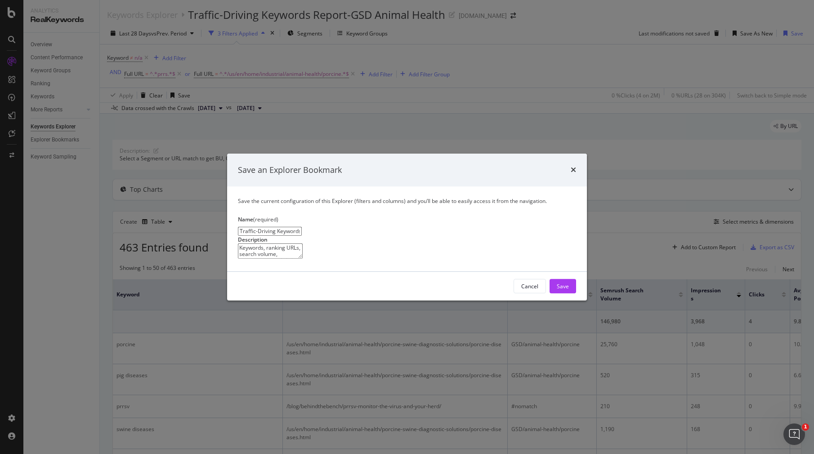
drag, startPoint x: 449, startPoint y: 117, endPoint x: 353, endPoint y: 125, distance: 95.6
click at [353, 154] on div "Save an Explorer Bookmark" at bounding box center [407, 170] width 360 height 33
click at [302, 244] on textarea "Keywords, ranking URLs, search volume, impressions, and clicks" at bounding box center [270, 251] width 65 height 15
click at [303, 244] on textarea "Keywords, ranking URL, project, search volume, impressions, and clicks" at bounding box center [270, 251] width 65 height 15
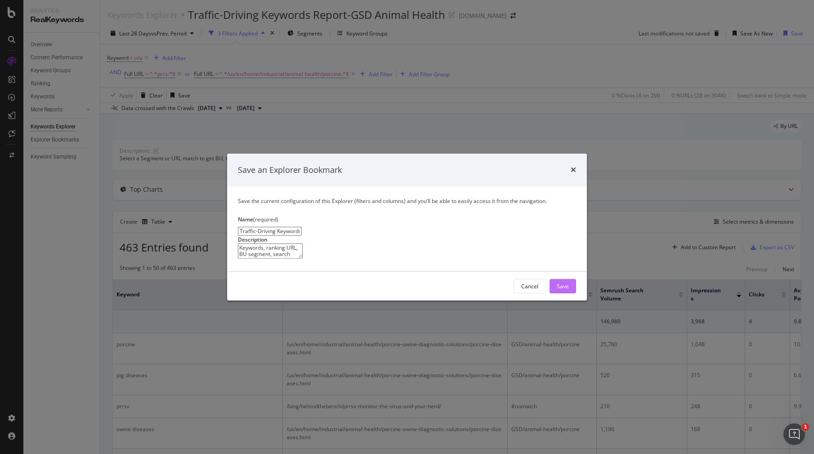
type textarea "Keywords, ranking URL, BU segment, search volume, impressions, and clicks"
click at [557, 293] on div "Save" at bounding box center [563, 286] width 12 height 13
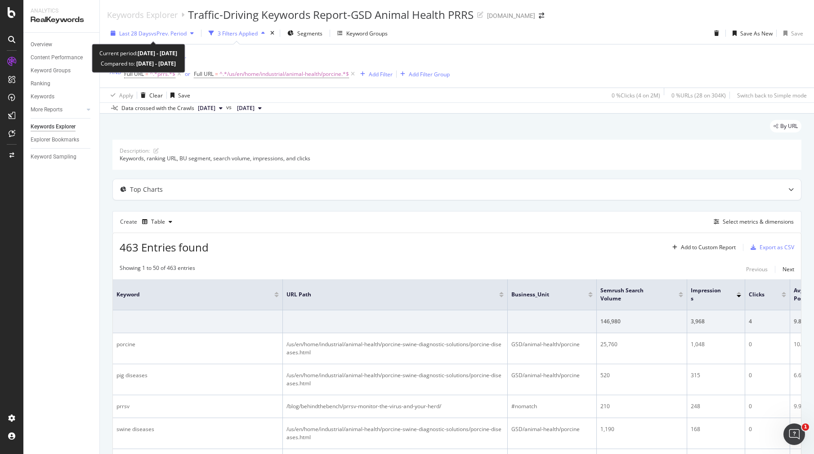
click at [185, 32] on span "vs Prev. Period" at bounding box center [169, 34] width 36 height 8
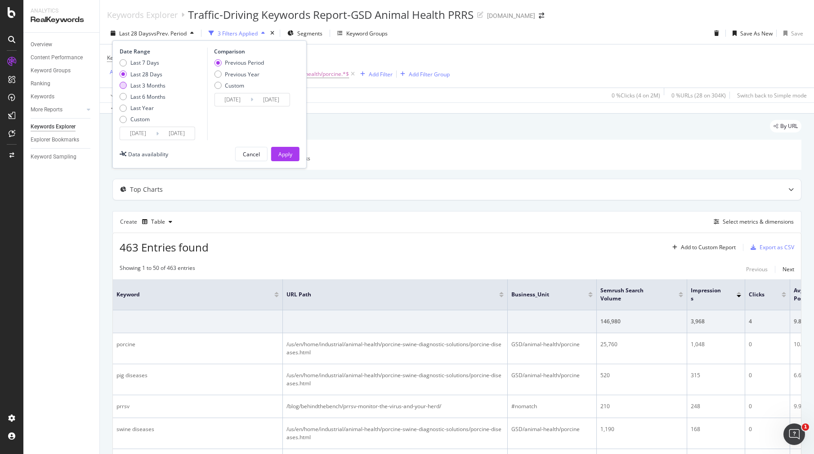
click at [124, 85] on div "Last 3 Months" at bounding box center [123, 85] width 7 height 7
type input "[DATE]"
click at [286, 154] on div "Apply" at bounding box center [285, 155] width 14 height 8
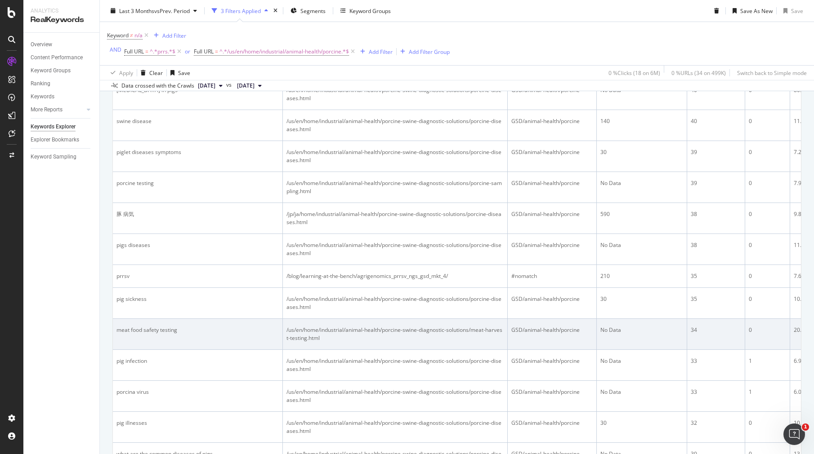
scroll to position [1399, 0]
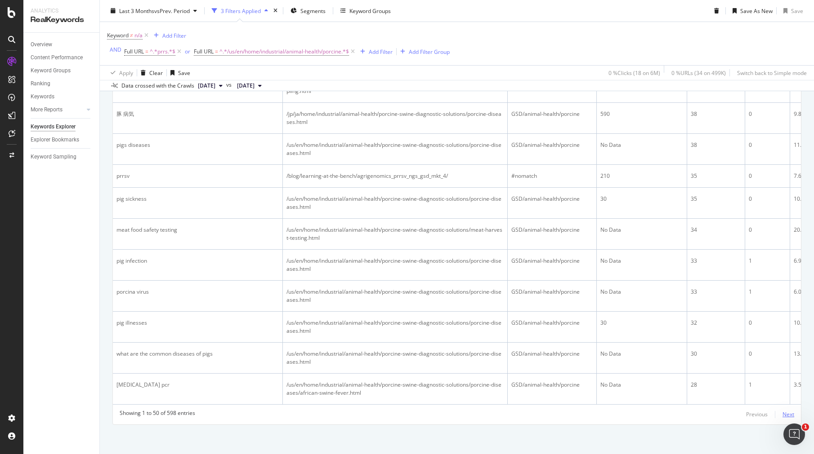
click at [782, 419] on div "Next" at bounding box center [788, 415] width 12 height 8
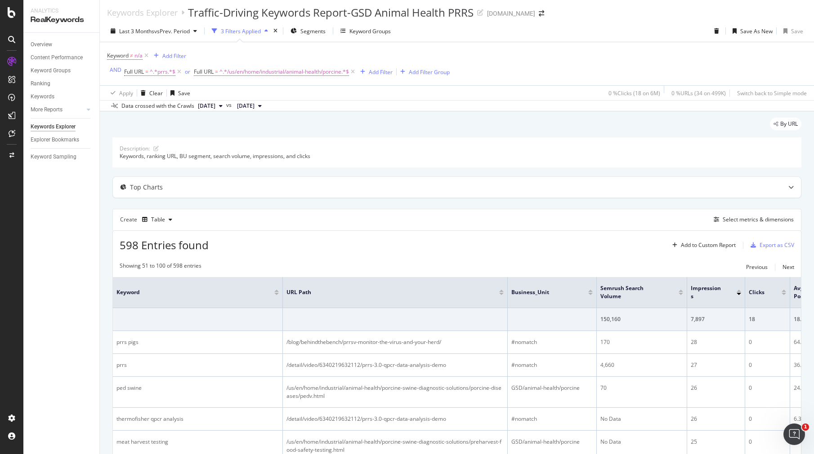
scroll to position [0, 0]
click at [763, 248] on div "Export as CSV" at bounding box center [776, 248] width 35 height 8
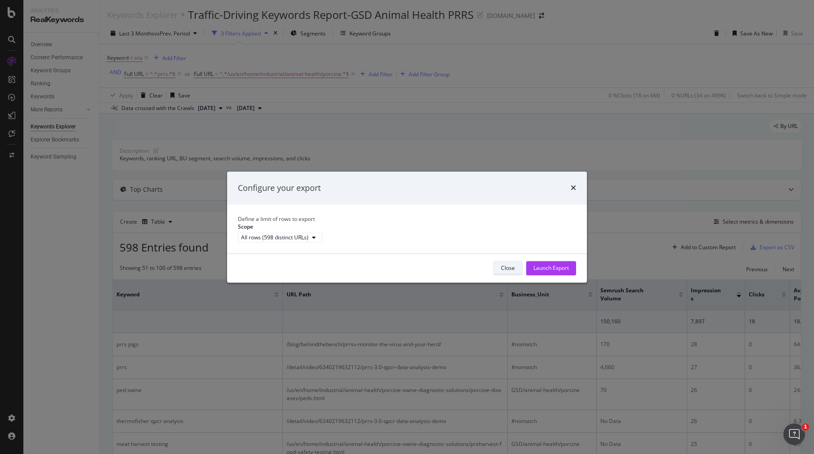
click at [509, 272] on div "Close" at bounding box center [508, 268] width 14 height 8
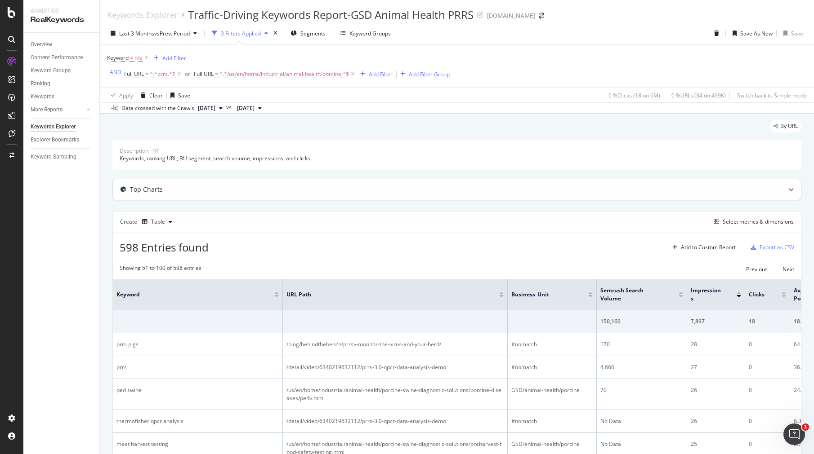
click at [788, 192] on icon at bounding box center [790, 189] width 5 height 5
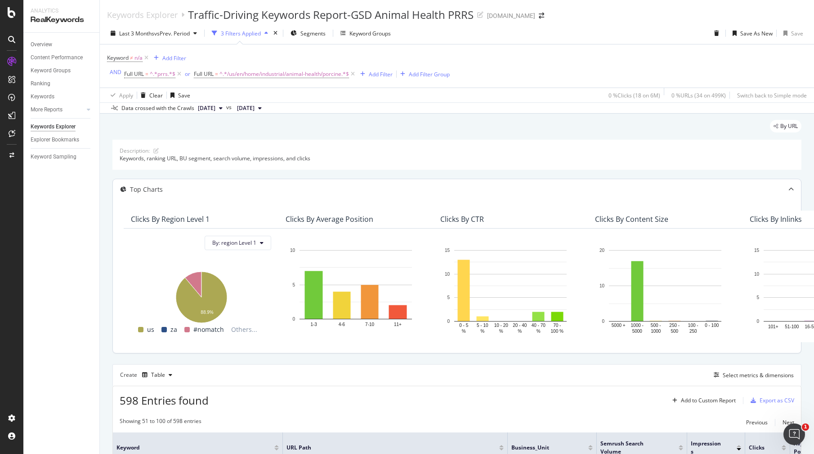
click at [788, 188] on icon at bounding box center [790, 189] width 5 height 5
